Goal: Ask a question

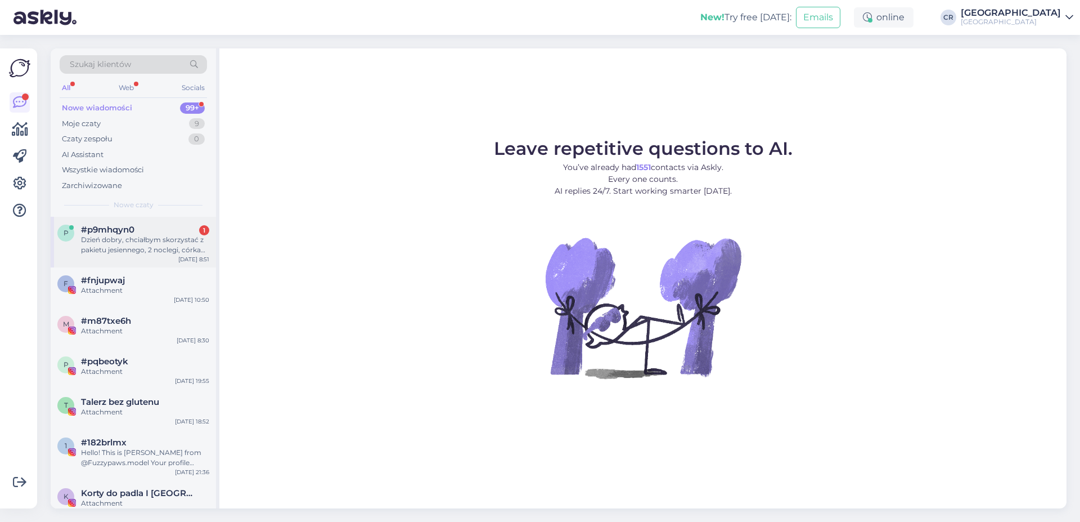
click at [88, 240] on div "Dzień dobry, chciałbym skorzystać z pakietu jesiennego, 2 noclegi, córka ma 8 l…" at bounding box center [145, 245] width 128 height 20
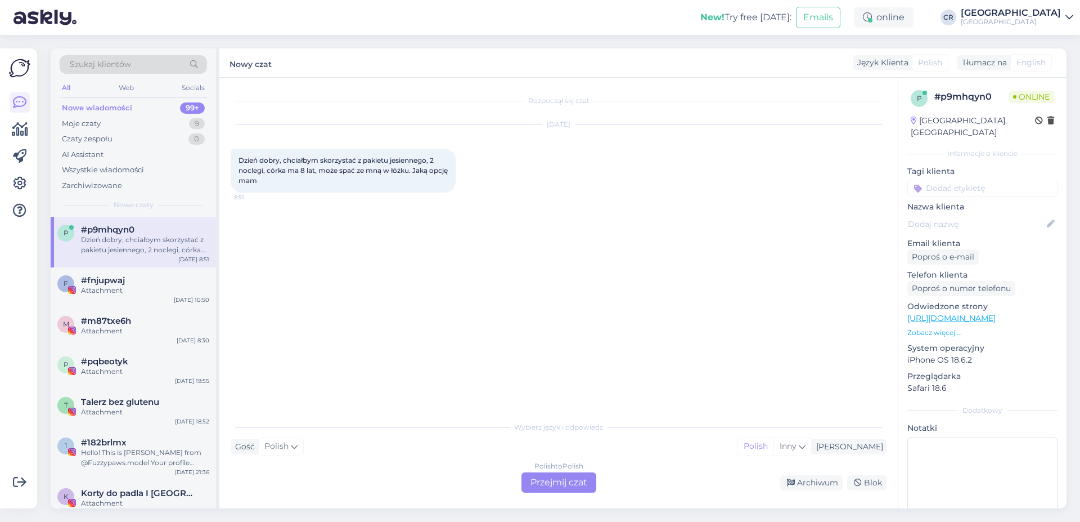
click at [543, 481] on div "Polish to Polish Przejmij czat" at bounding box center [559, 482] width 75 height 20
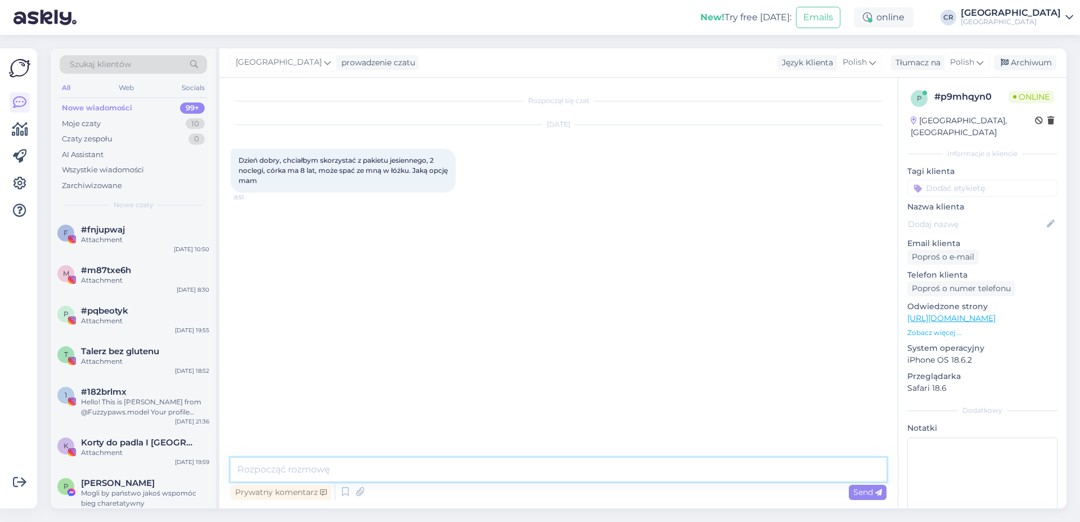
click at [299, 474] on textarea at bounding box center [559, 469] width 656 height 24
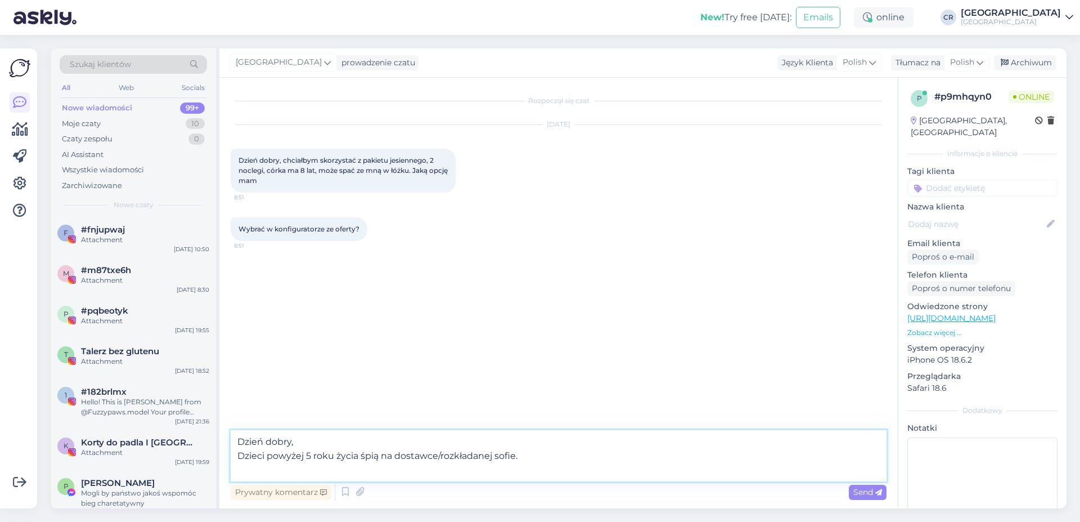
click at [245, 456] on textarea "Dzień dobry, Dzieci powyżej 5 roku życia śpią na dostawce/rozkładanej sofie." at bounding box center [559, 455] width 656 height 51
click at [349, 472] on textarea "Dzień dobry, Przy dwóch osobach dorosłych dzieci powyżej 5 roku życia śpią na d…" at bounding box center [559, 455] width 656 height 51
type textarea "Dzień dobry, Przy dwóch osobach dorosłych dzieci powyżej 5 roku życia śpią na d…"
click at [869, 493] on span "Send" at bounding box center [867, 492] width 29 height 10
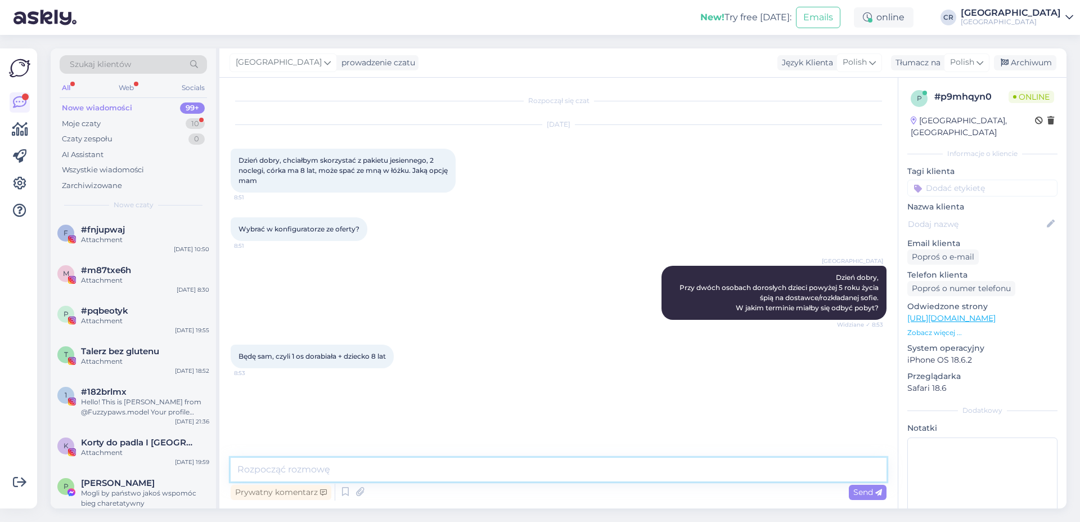
click at [269, 466] on textarea at bounding box center [559, 469] width 656 height 24
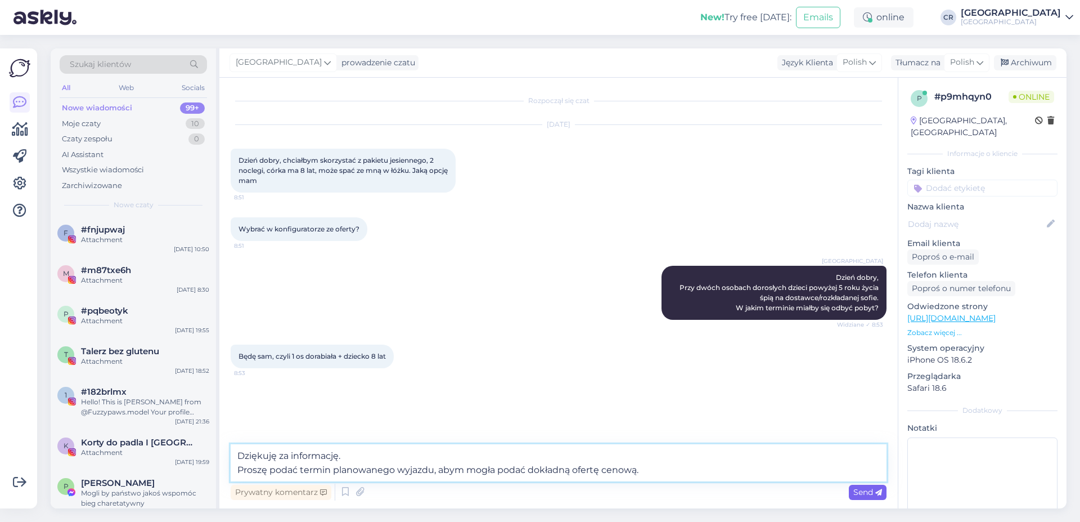
type textarea "Dziękuję za informację. Proszę podać termin planowanego wyjazdu, abym mogła pod…"
click at [852, 494] on div "Send" at bounding box center [868, 491] width 38 height 15
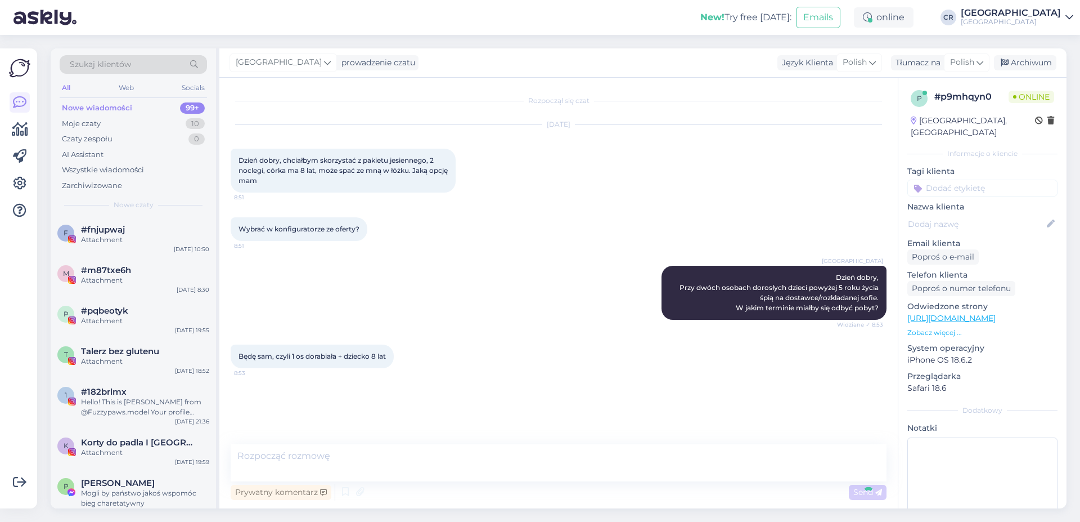
scroll to position [2, 0]
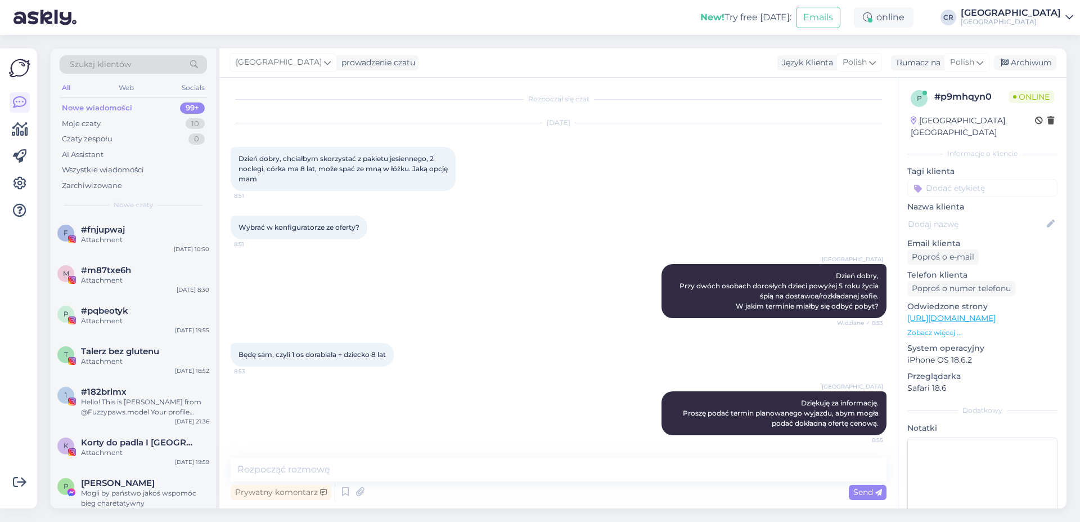
click at [504, 387] on div "[GEOGRAPHIC_DATA] Dziękuję za informację. Proszę podać termin planowanego wyjaz…" at bounding box center [559, 413] width 656 height 69
